Goal: Task Accomplishment & Management: Manage account settings

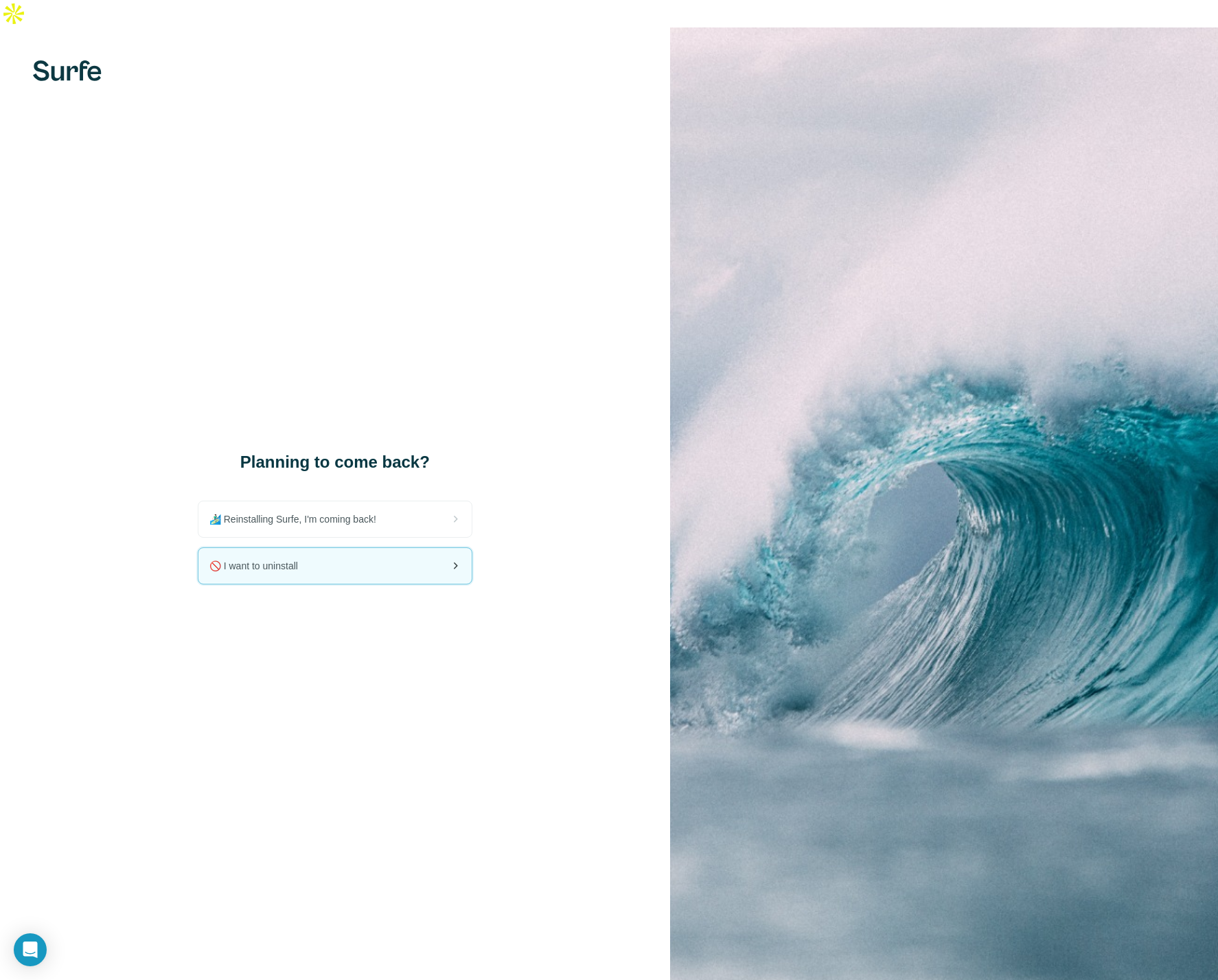
click at [461, 557] on icon at bounding box center [455, 565] width 17 height 17
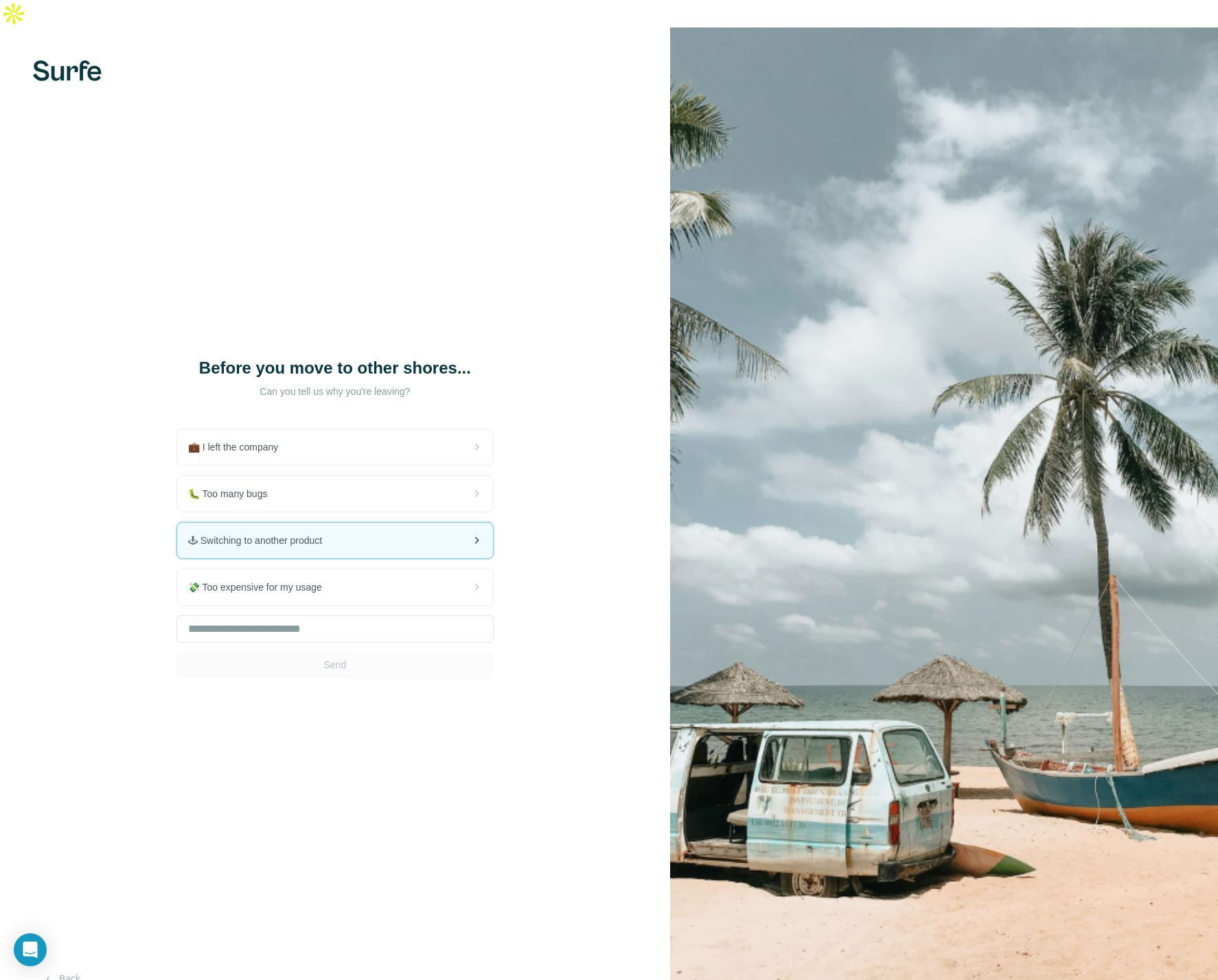
click at [378, 536] on div "🕹 Switching to another product" at bounding box center [335, 540] width 316 height 36
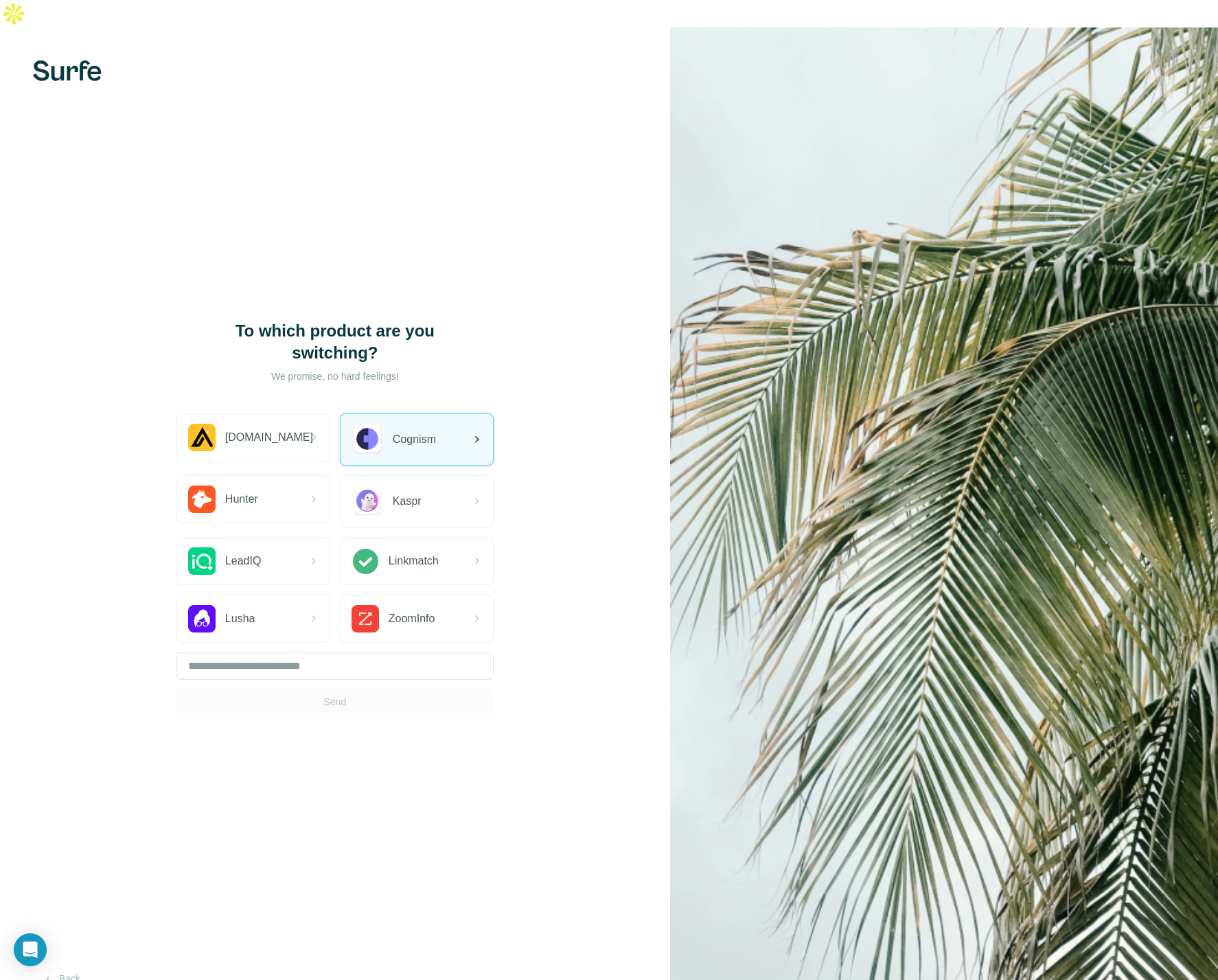
click at [455, 414] on div "Cognism" at bounding box center [417, 440] width 153 height 51
